Goal: Check status: Check status

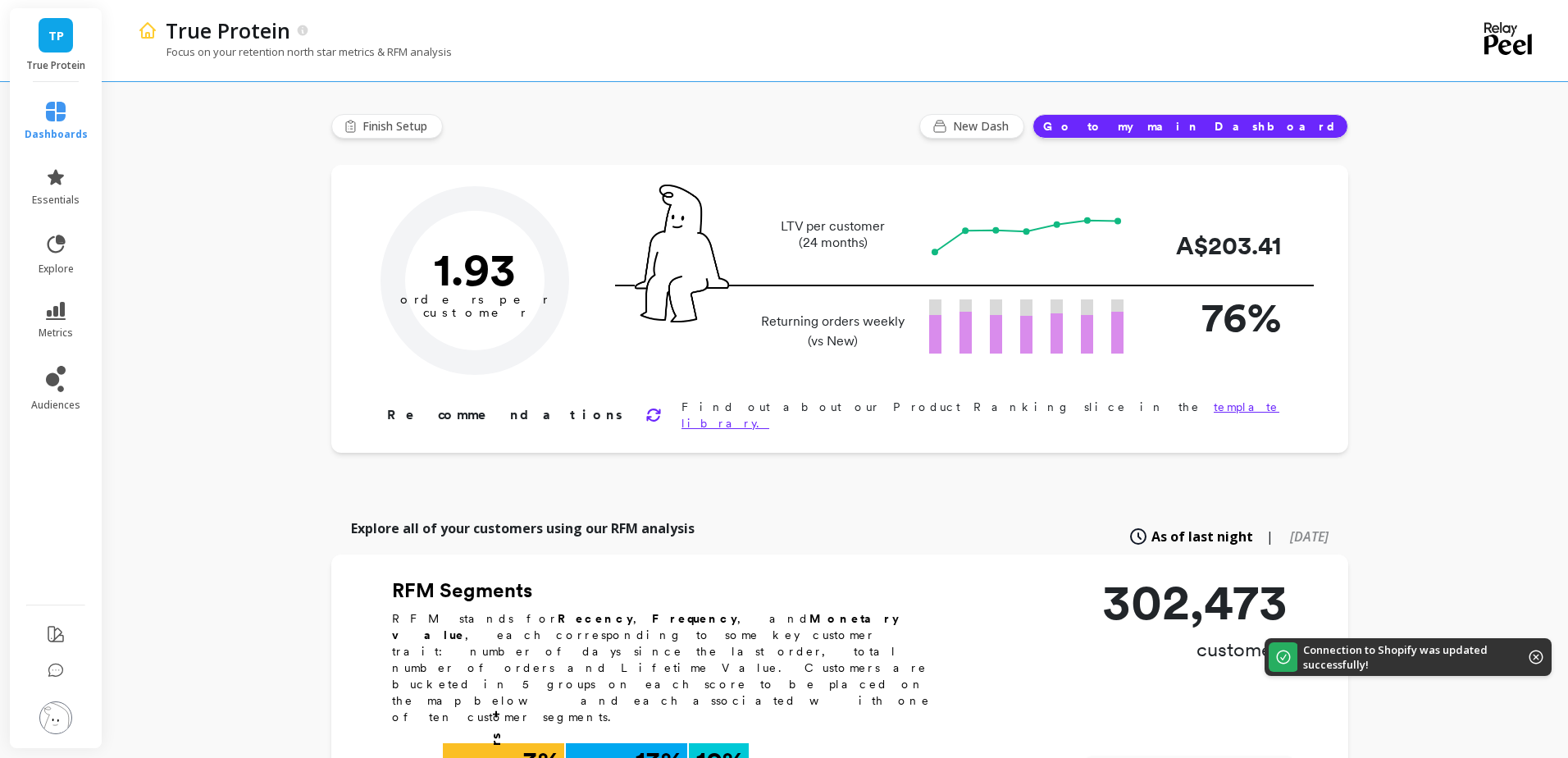
type input "Champions"
type input "28807"
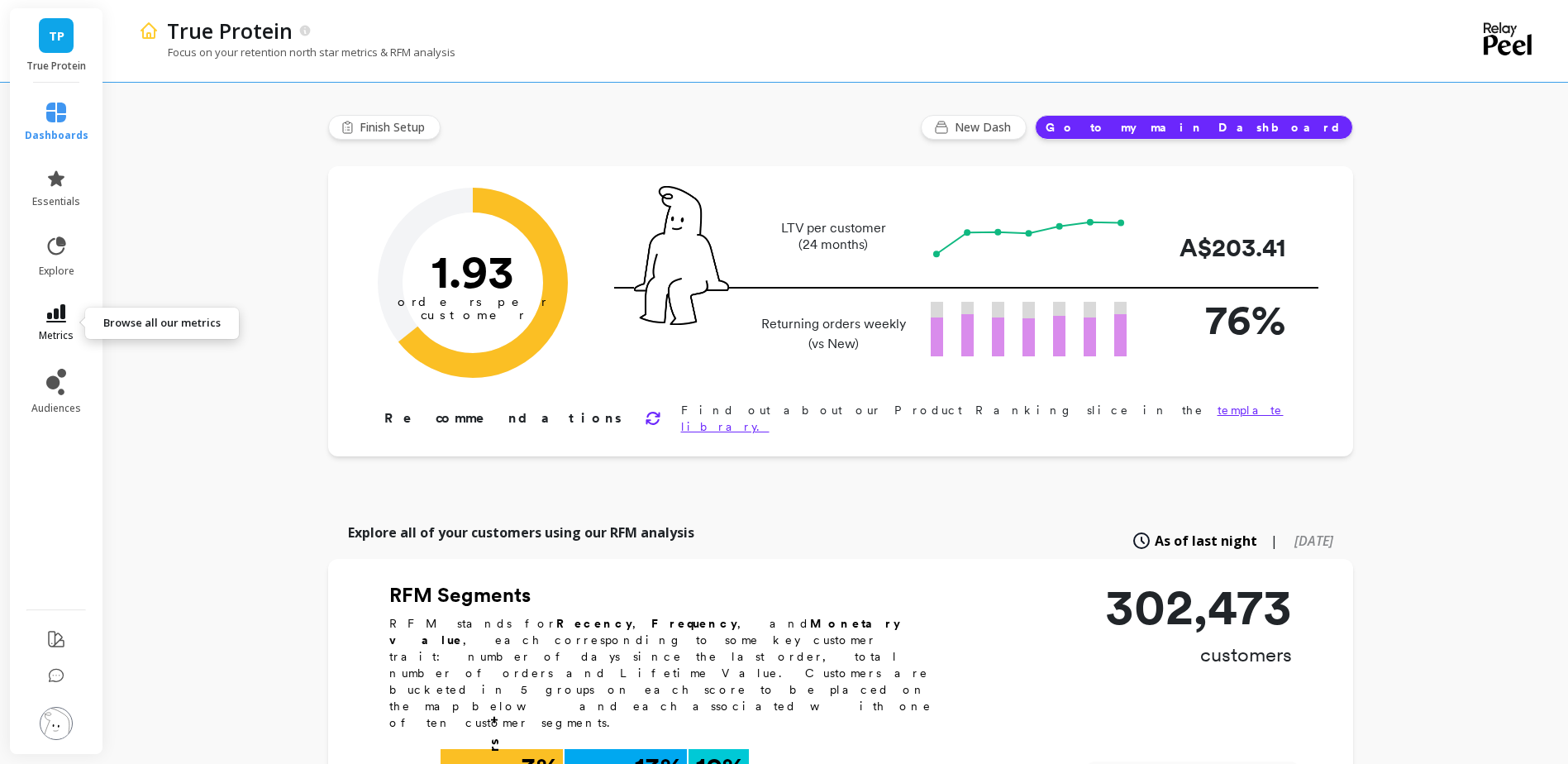
click at [51, 329] on span "metrics" at bounding box center [57, 336] width 35 height 14
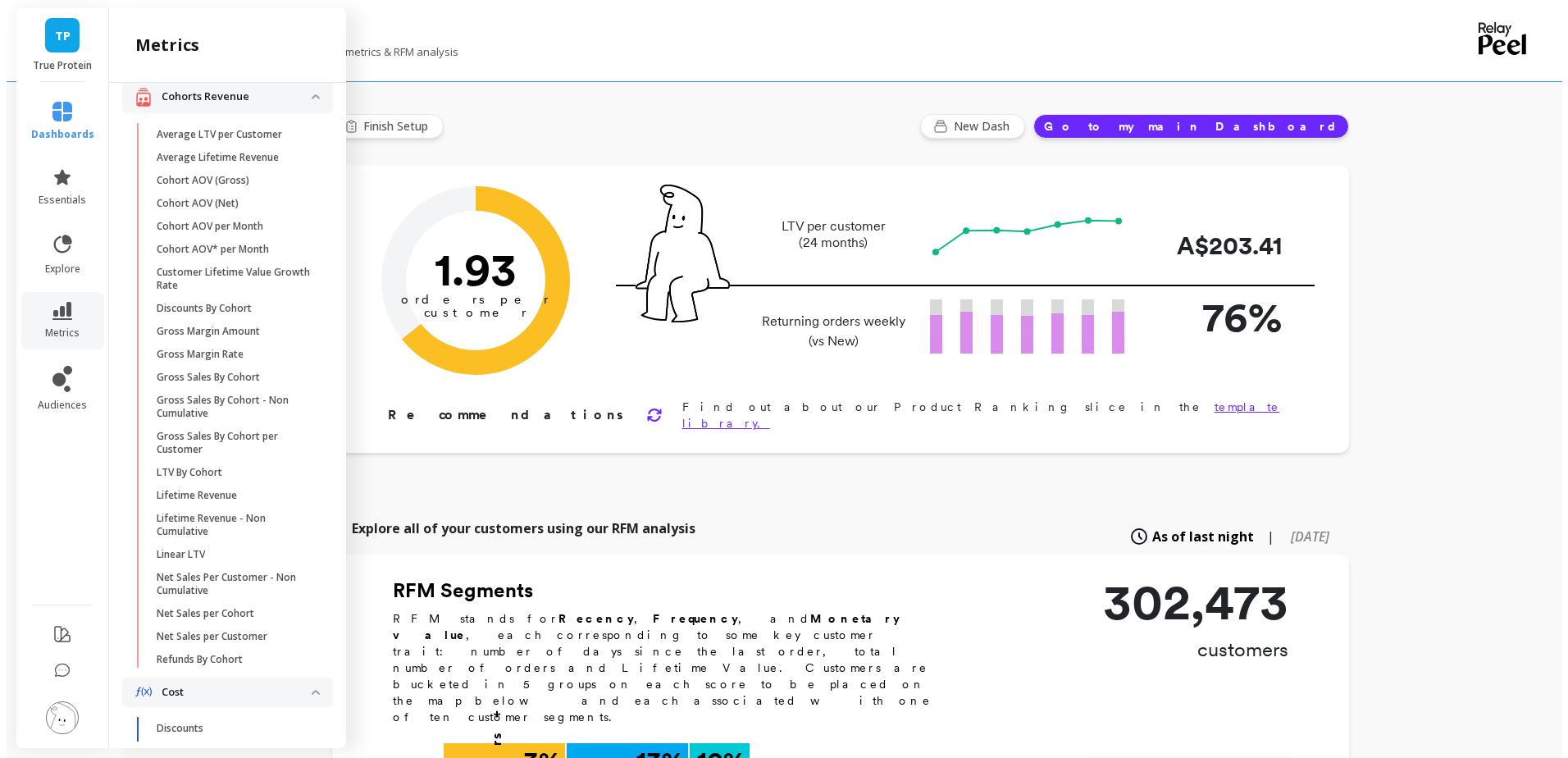
scroll to position [489, 0]
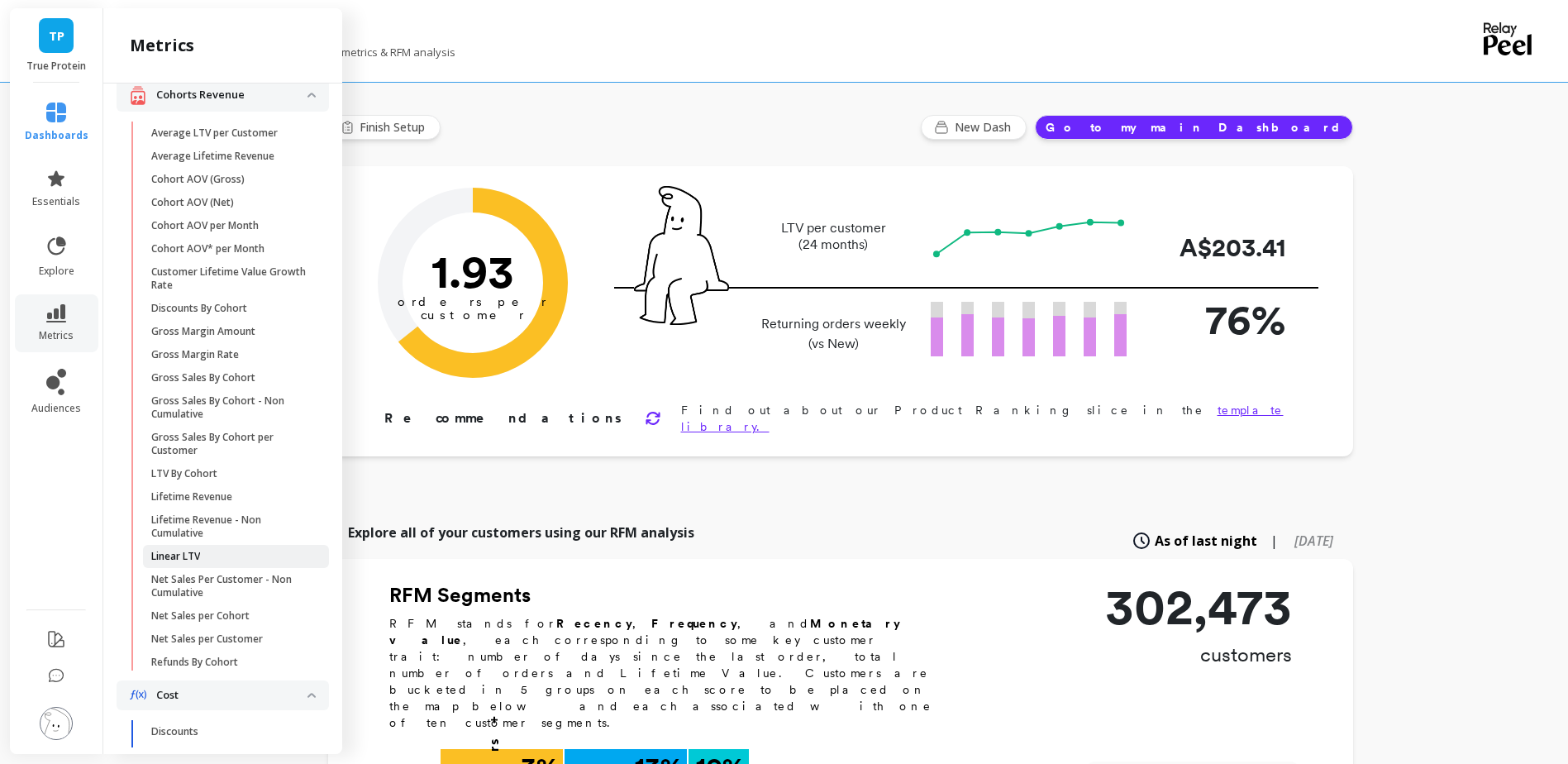
click at [215, 568] on link "Linear LTV" at bounding box center [235, 557] width 186 height 23
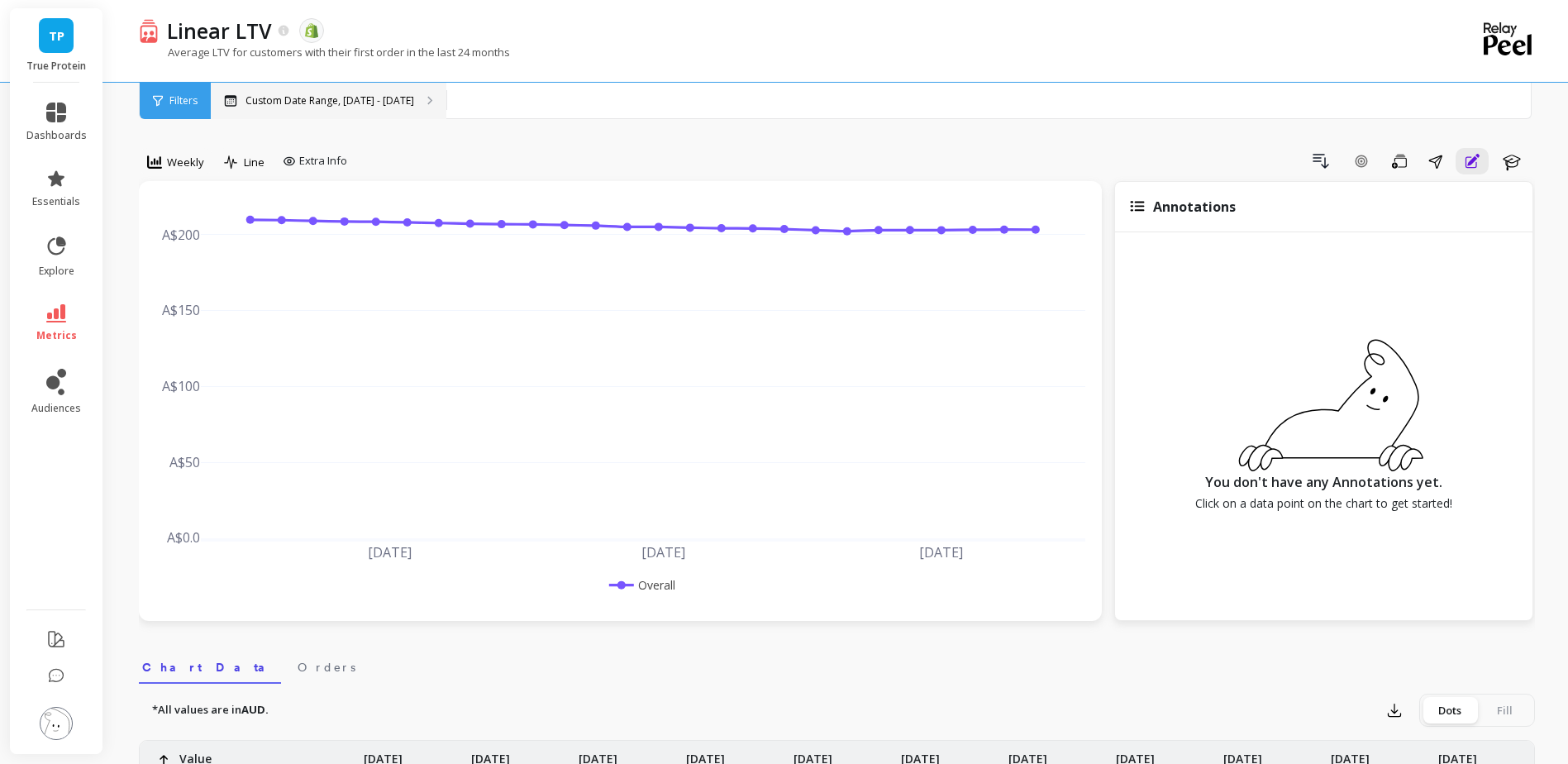
click at [348, 106] on p "Custom Date Range, [DATE] - [DATE]" at bounding box center [329, 101] width 169 height 14
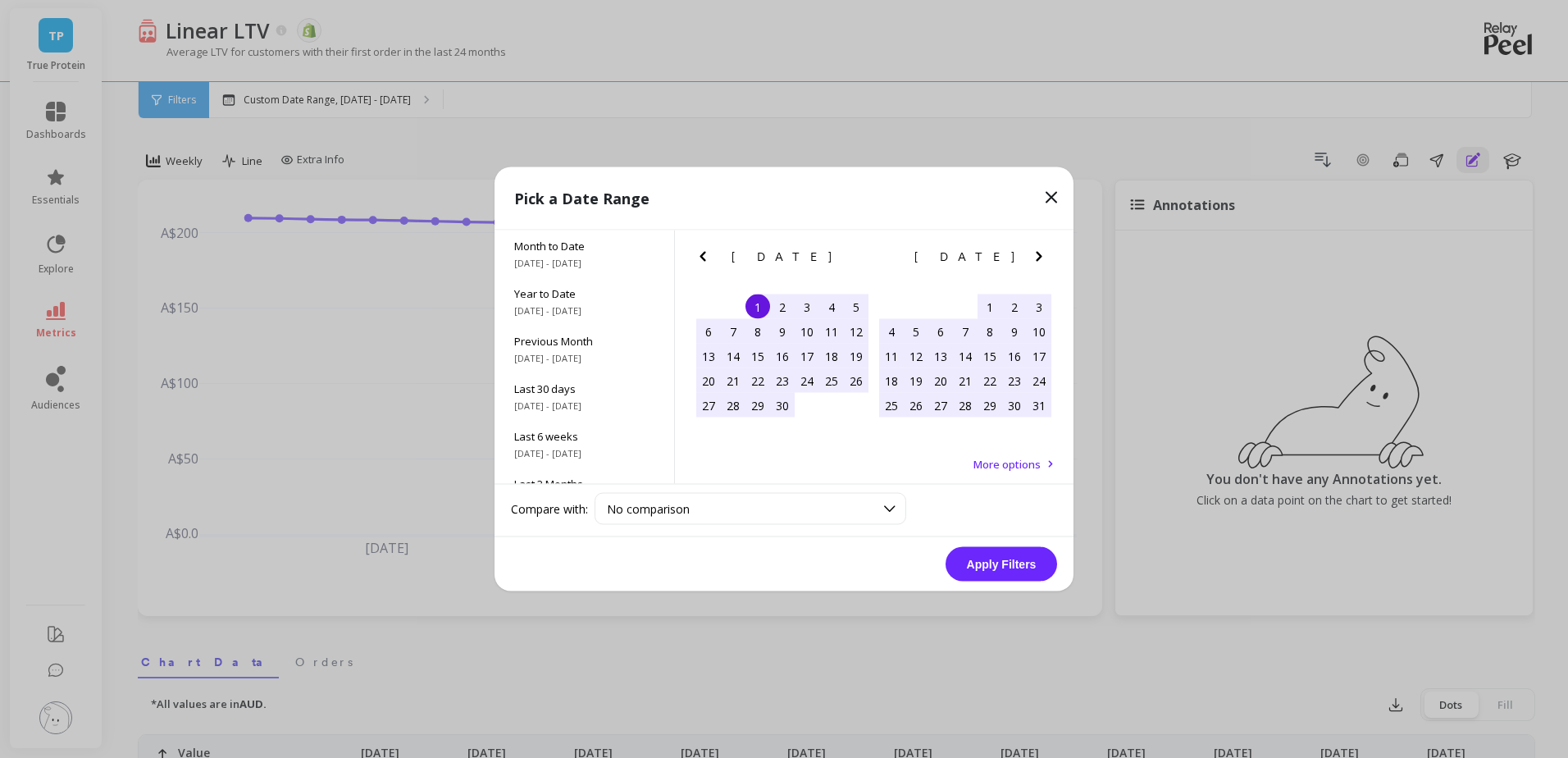
click at [1051, 195] on icon at bounding box center [1051, 198] width 19 height 19
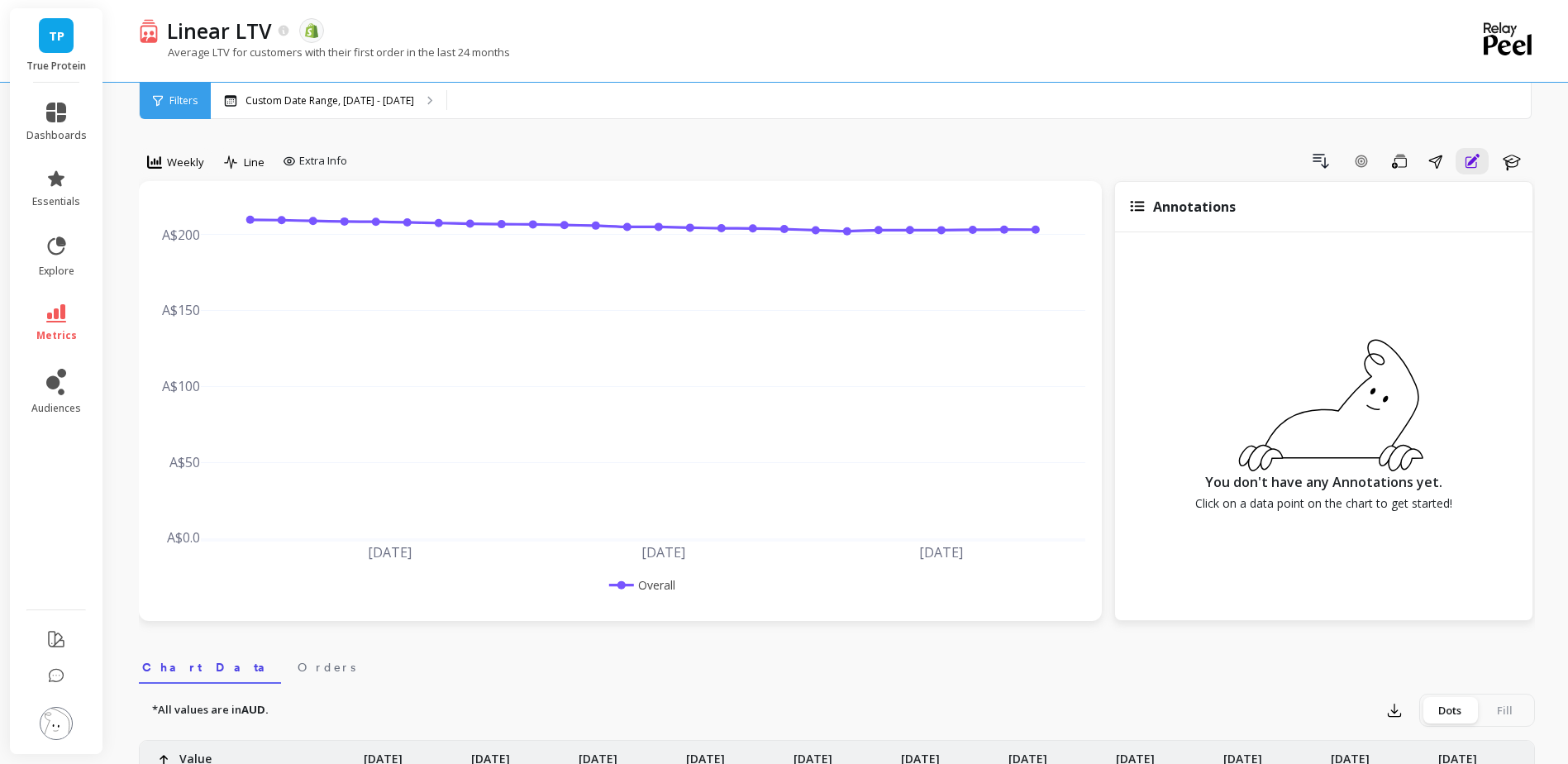
click at [164, 105] on div "Filters" at bounding box center [175, 101] width 71 height 36
